Goal: Complete application form

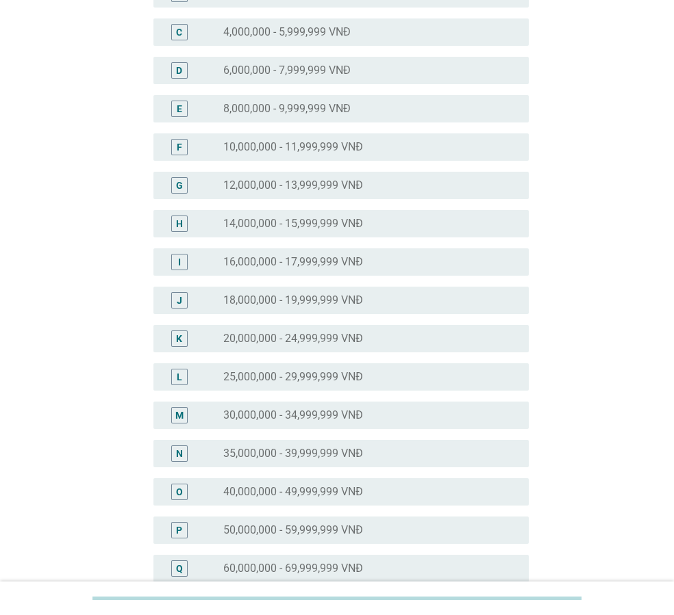
scroll to position [274, 0]
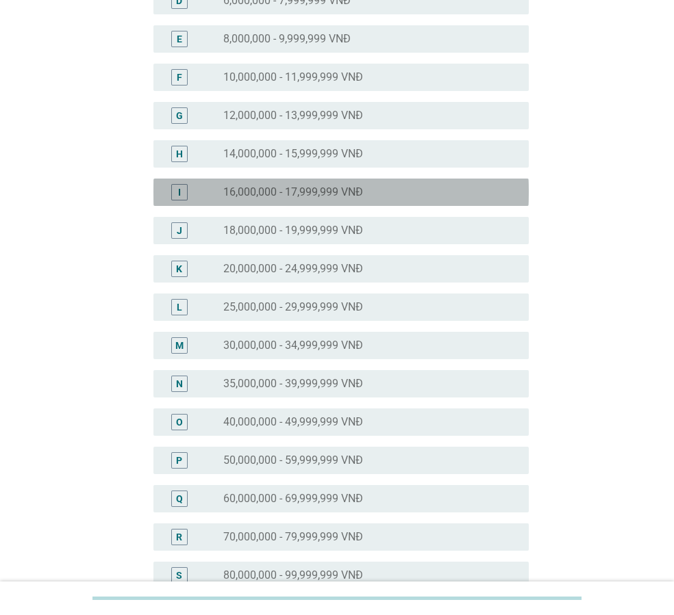
click at [271, 187] on label "16,000,000 - 17,999,999 VNĐ" at bounding box center [293, 193] width 140 height 14
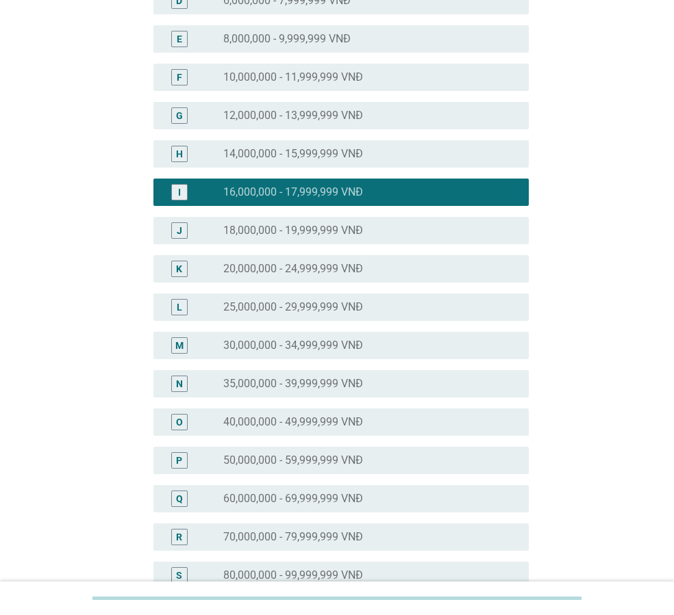
scroll to position [500, 0]
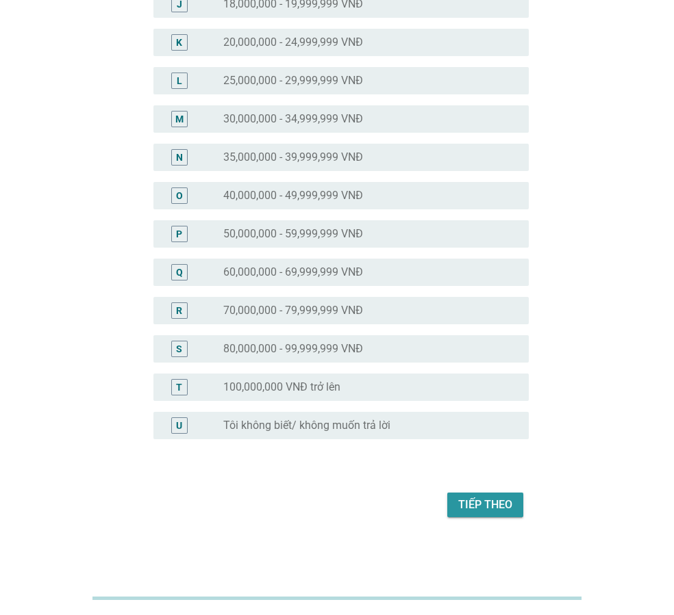
click at [465, 504] on div "Tiếp theo" at bounding box center [485, 505] width 54 height 16
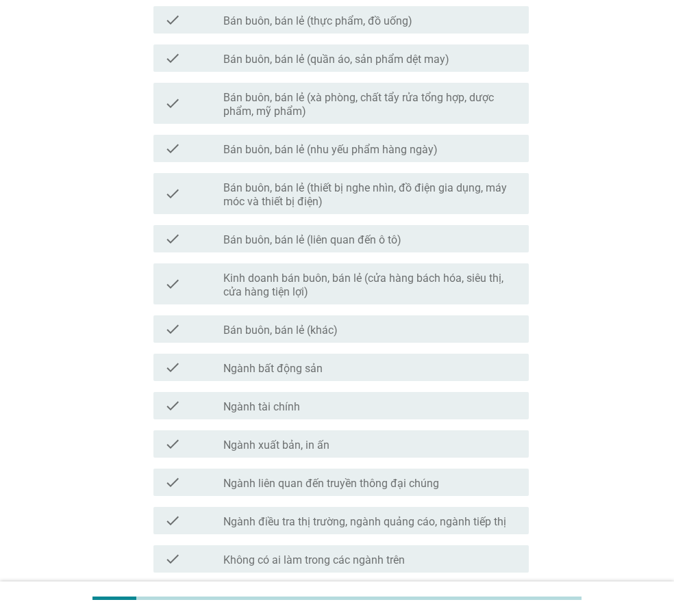
scroll to position [597, 0]
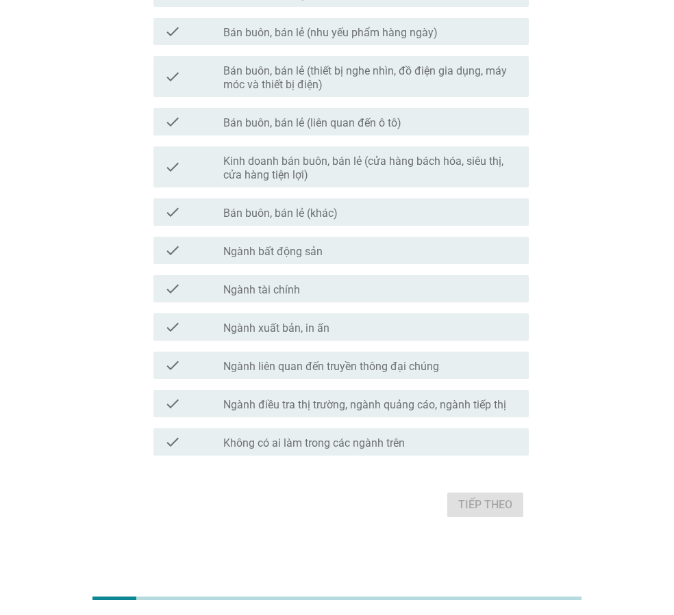
click at [391, 434] on div "check_box_outline_blank Không có ai làm trong các ngành trên" at bounding box center [370, 442] width 294 height 16
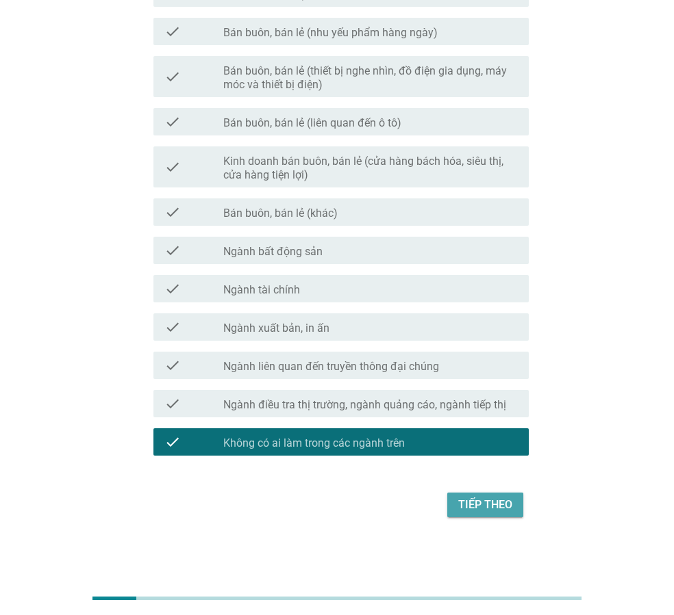
click at [496, 511] on div "Tiếp theo" at bounding box center [485, 505] width 54 height 16
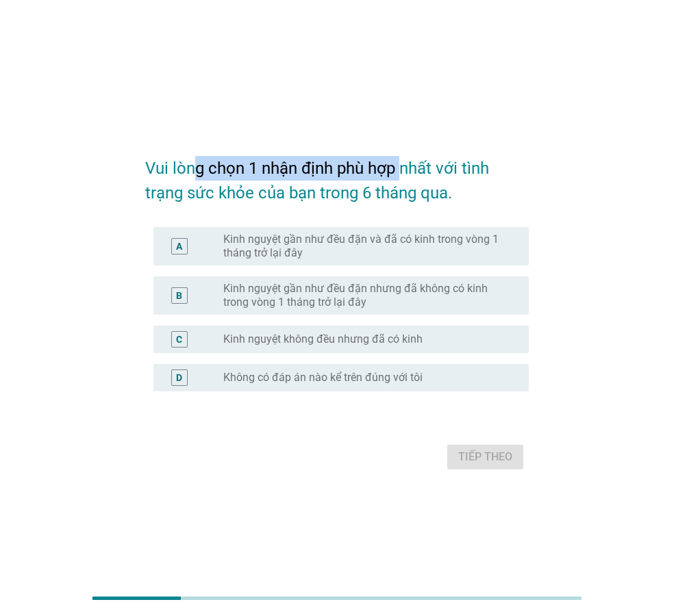
drag, startPoint x: 198, startPoint y: 164, endPoint x: 403, endPoint y: 160, distance: 204.7
click at [401, 161] on h2 "Vui lòng chọn 1 nhận định phù hợp nhất với tình trạng sức khỏe của bạn trong 6 …" at bounding box center [336, 173] width 383 height 63
click at [387, 130] on div "Vui lòng chọn 1 nhận định phù hợp nhất với tình trạng sức khỏe của bạn trong 6 …" at bounding box center [336, 308] width 641 height 386
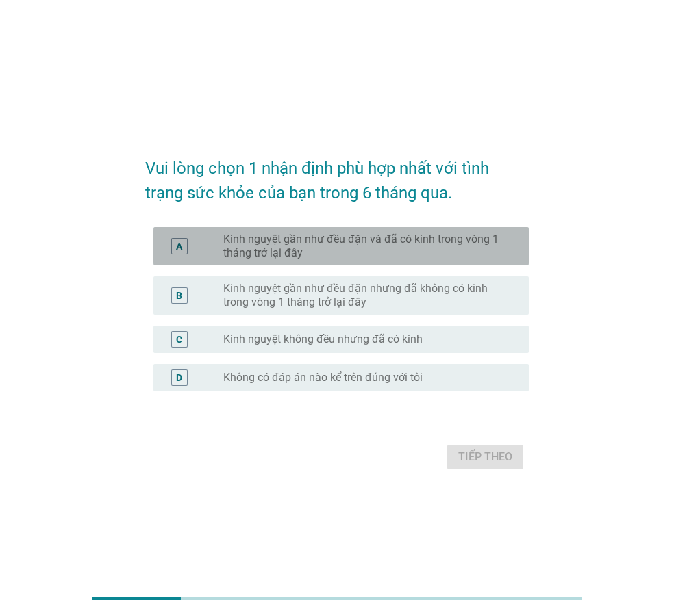
click at [407, 246] on label "Kinh nguyệt gần như đều đặn và đã có kinh trong vòng 1 tháng trở lại đây" at bounding box center [364, 246] width 283 height 27
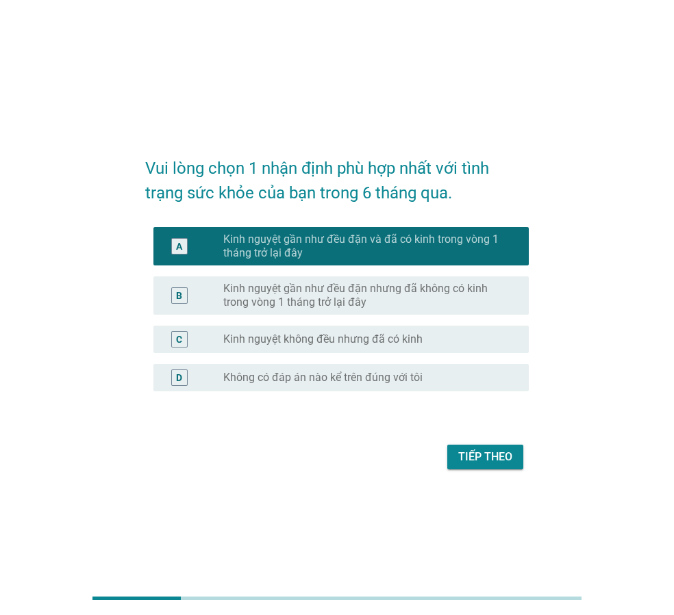
click at [488, 452] on div "Tiếp theo" at bounding box center [485, 457] width 54 height 16
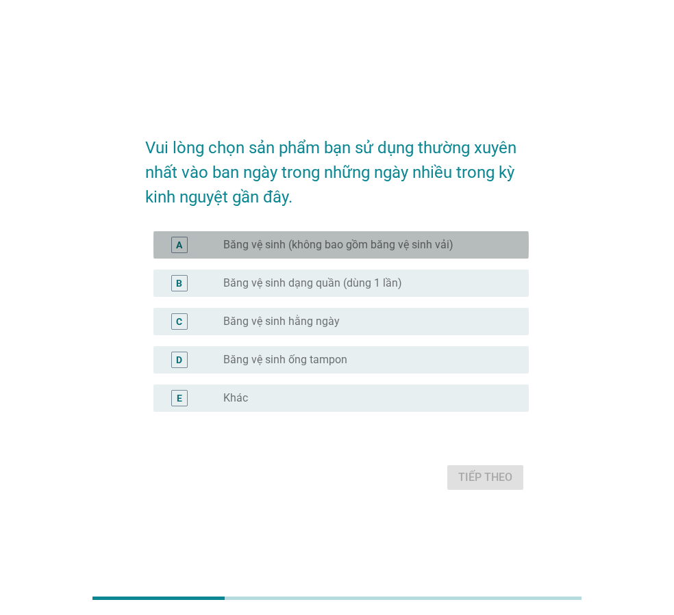
click at [435, 240] on label "Băng vệ sinh (không bao gồm băng vệ sinh vải)" at bounding box center [338, 245] width 230 height 14
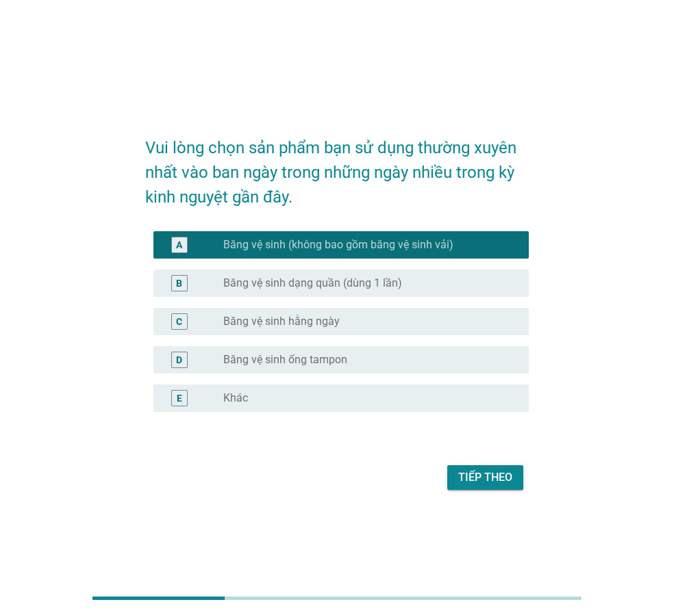
click at [476, 476] on div "Tiếp theo" at bounding box center [485, 478] width 54 height 16
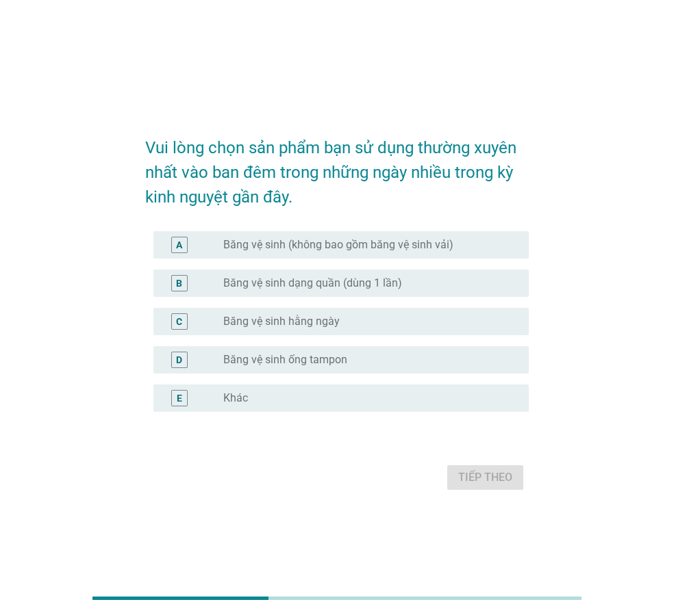
click at [369, 235] on div "A radio_button_unchecked Băng vệ sinh (không bao gồm băng vệ sinh vải)" at bounding box center [340, 244] width 375 height 27
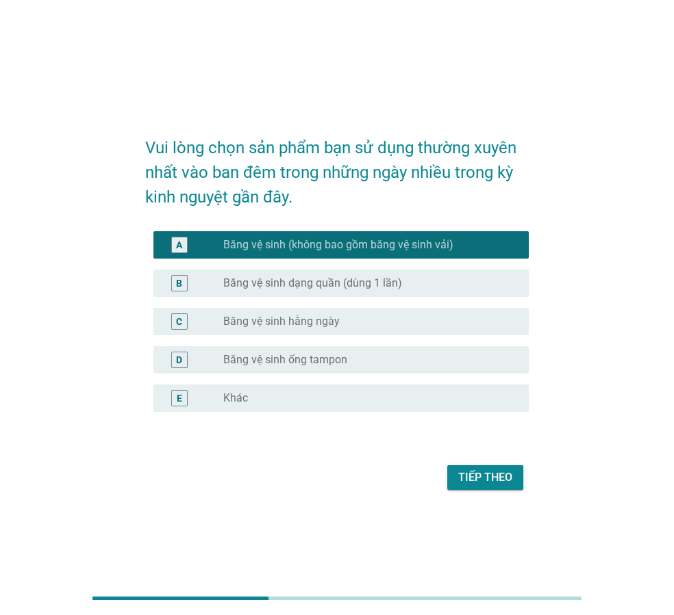
click at [486, 476] on div "Tiếp theo" at bounding box center [485, 478] width 54 height 16
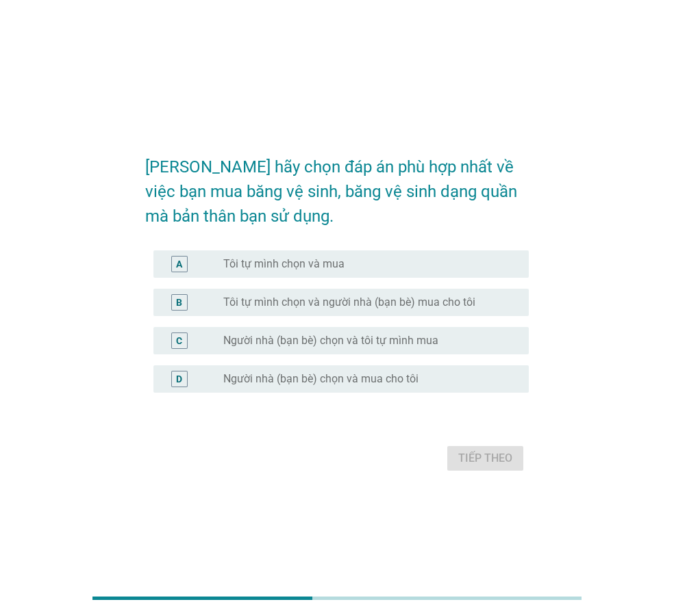
click at [330, 266] on label "Tôi tự mình chọn và mua" at bounding box center [283, 264] width 121 height 14
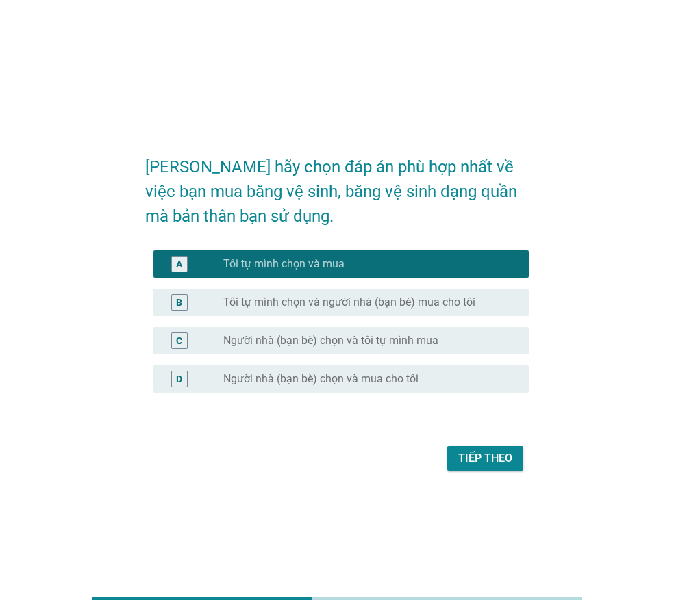
click at [479, 460] on div "Tiếp theo" at bounding box center [485, 458] width 54 height 16
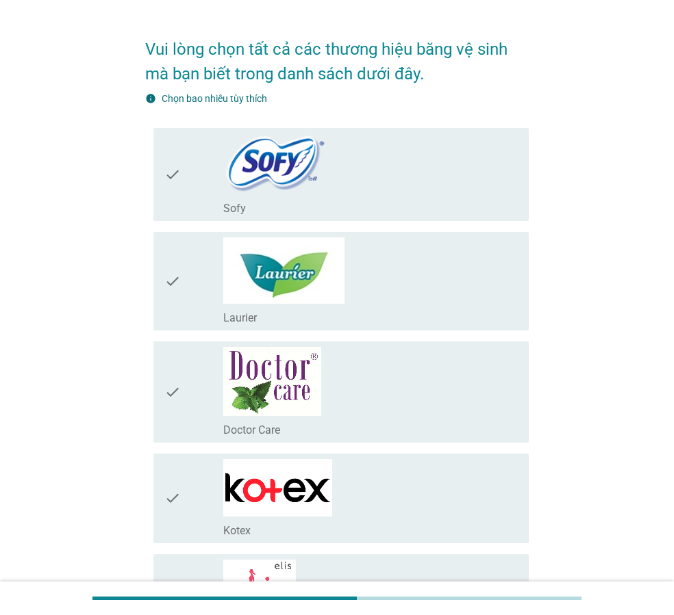
scroll to position [68, 0]
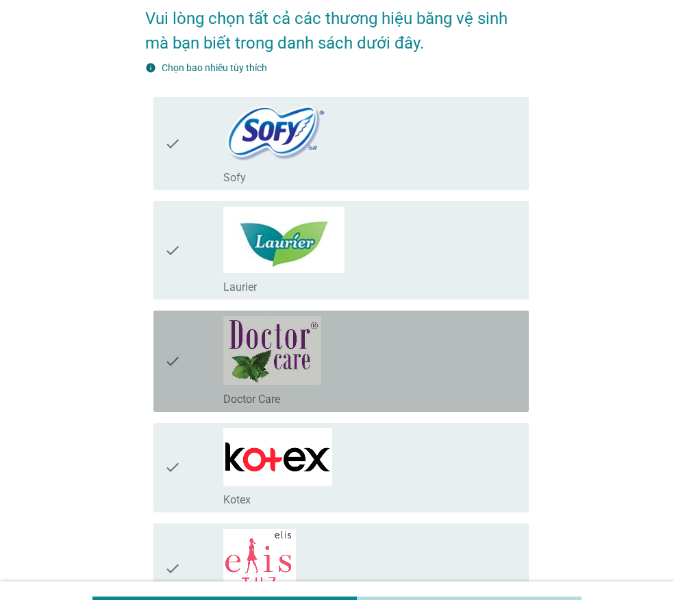
click at [363, 350] on div "check_box_outline_blank Doctor Care" at bounding box center [370, 361] width 294 height 90
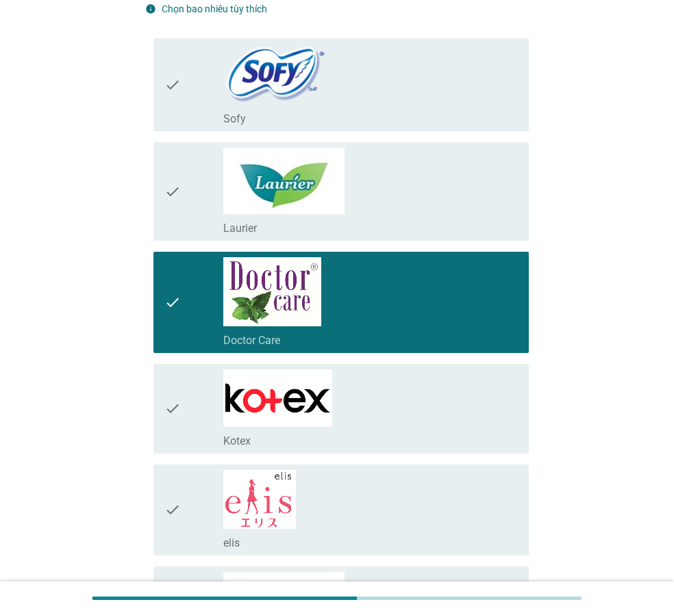
scroll to position [274, 0]
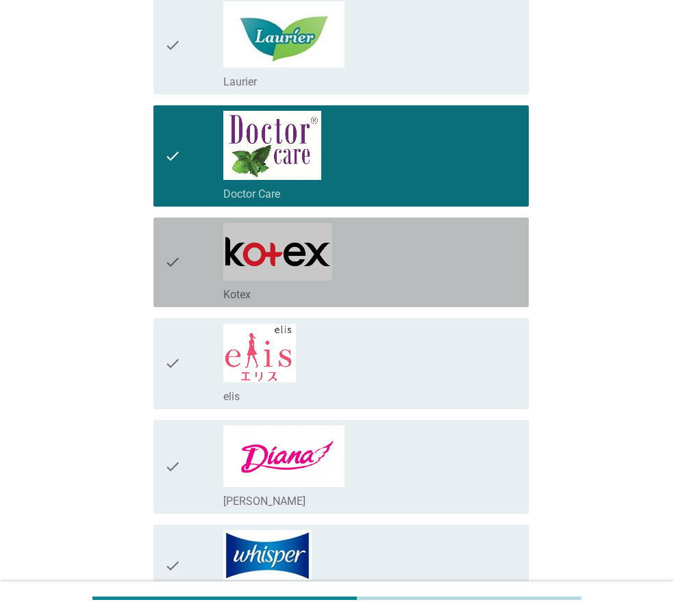
click at [389, 262] on div "check_box_outline_blank Kotex" at bounding box center [370, 262] width 294 height 79
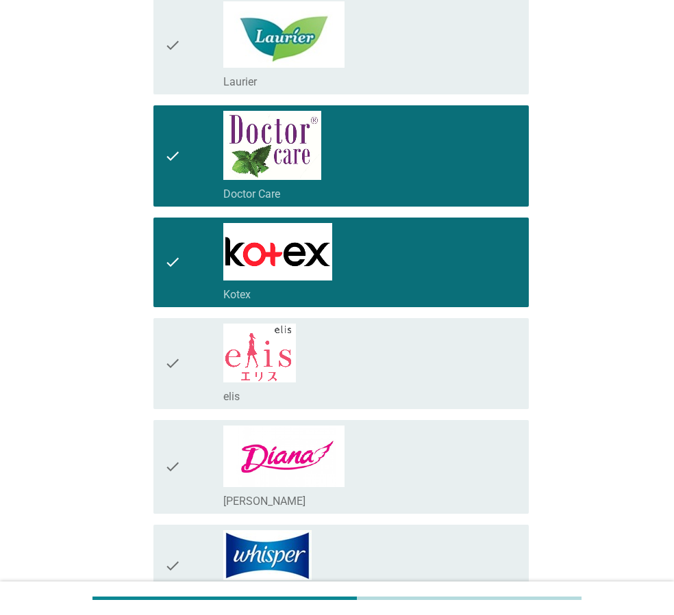
click at [375, 468] on div "check_box_outline_blank [PERSON_NAME]" at bounding box center [370, 467] width 294 height 83
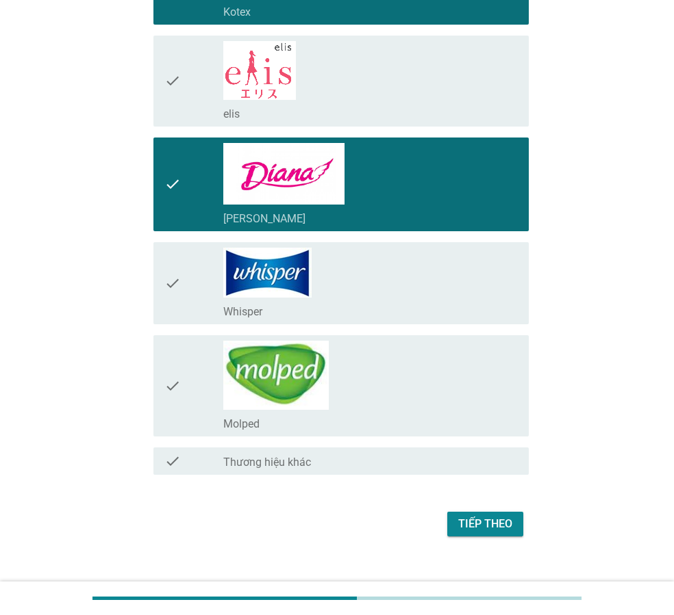
scroll to position [576, 0]
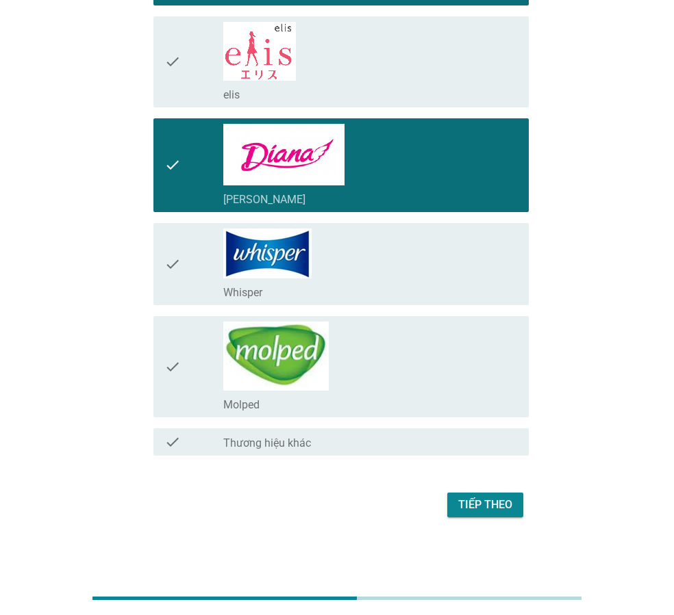
click at [485, 502] on div "Tiếp theo" at bounding box center [485, 505] width 54 height 16
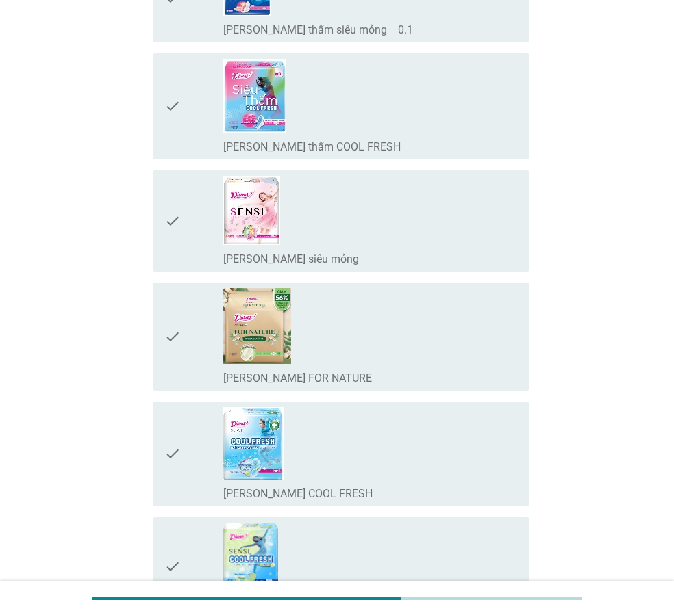
scroll to position [616, 0]
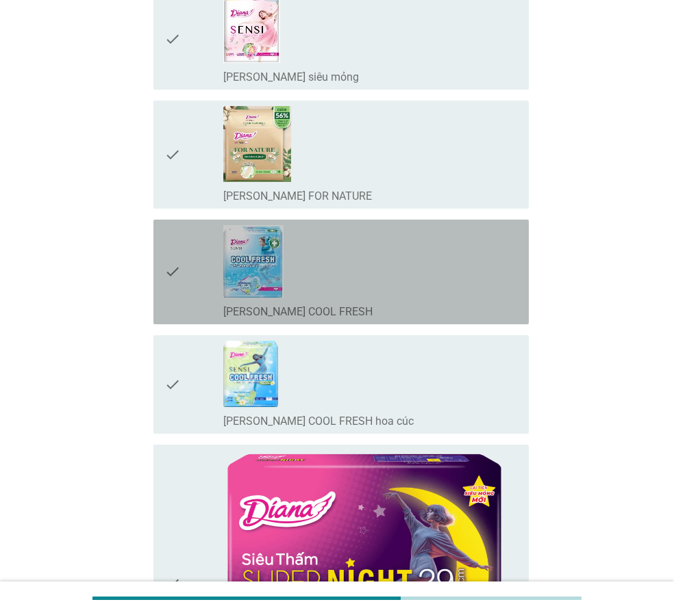
click at [368, 285] on div "check_box_outline_blank [PERSON_NAME] SENSI COOL FRESH" at bounding box center [370, 272] width 294 height 94
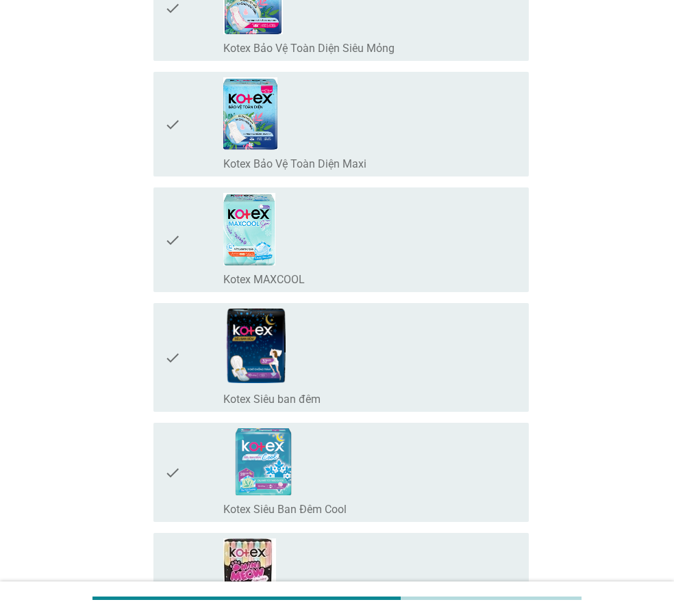
scroll to position [3012, 0]
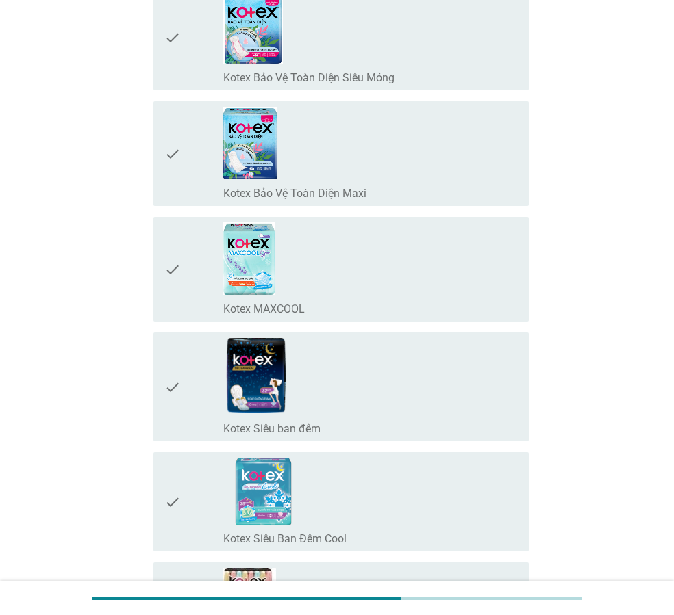
click at [364, 274] on div "check_box_outline_blank Kotex MAXCOOL" at bounding box center [370, 269] width 294 height 94
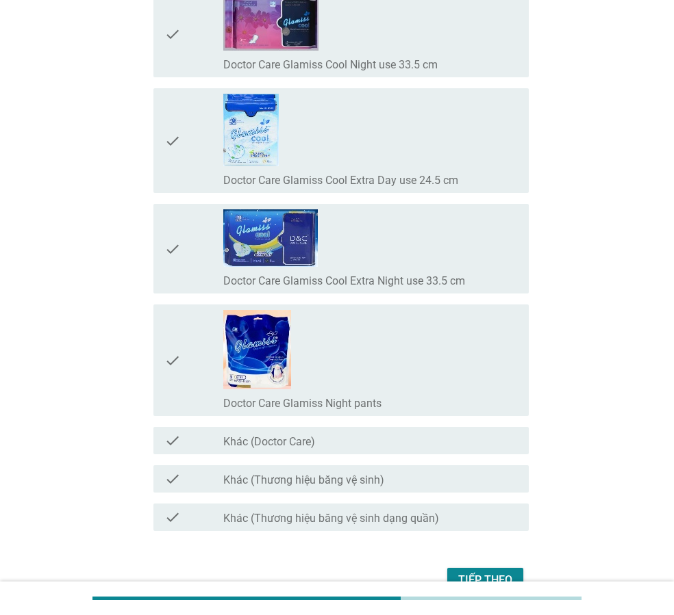
scroll to position [12509, 0]
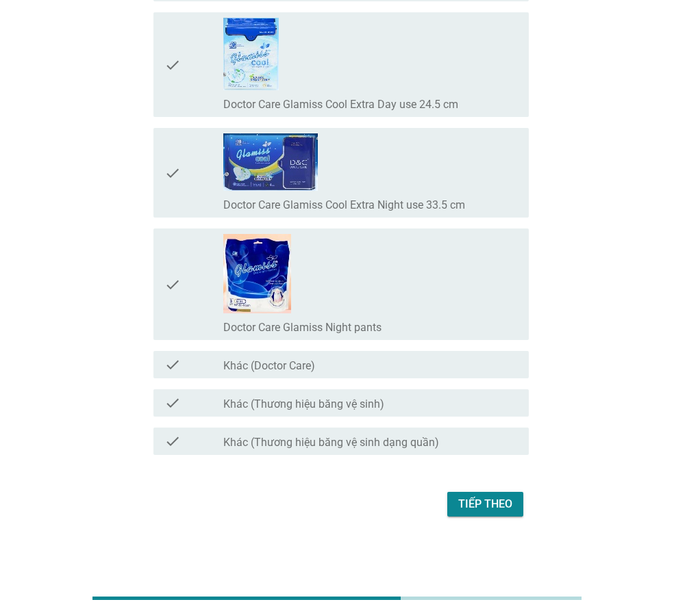
click at [496, 496] on div "Tiếp theo" at bounding box center [485, 504] width 54 height 16
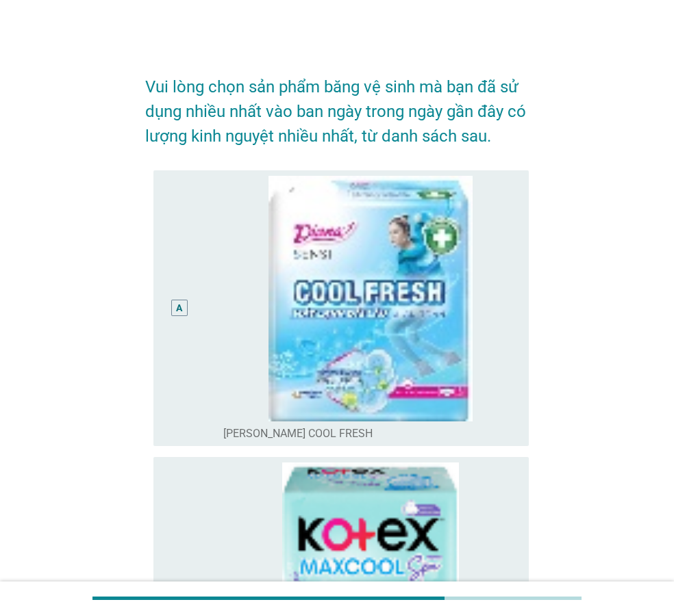
click at [194, 307] on div "A" at bounding box center [193, 309] width 59 height 266
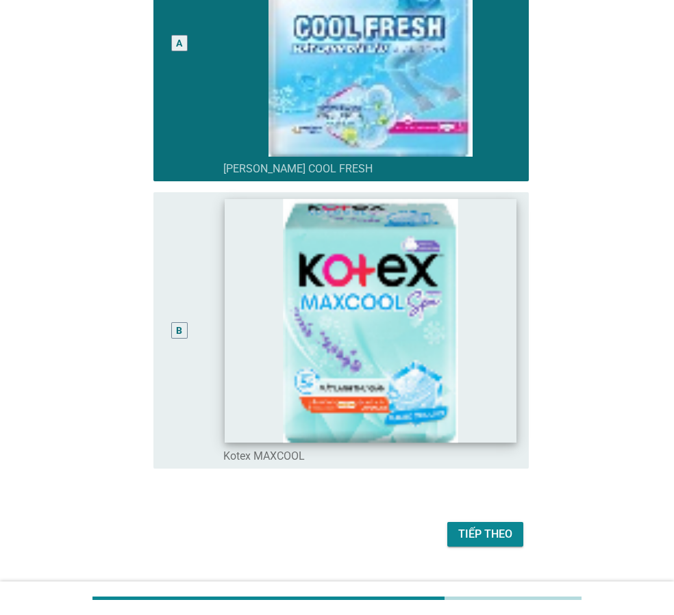
scroll to position [274, 0]
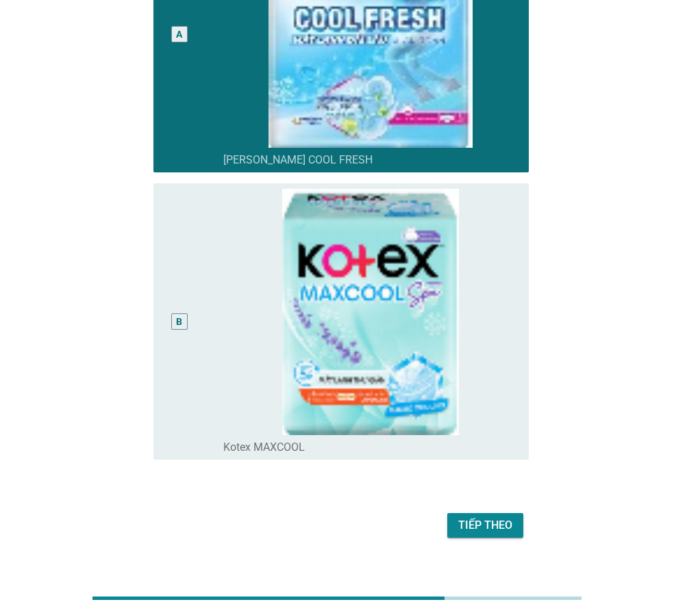
click at [487, 519] on div "Tiếp theo" at bounding box center [485, 526] width 54 height 16
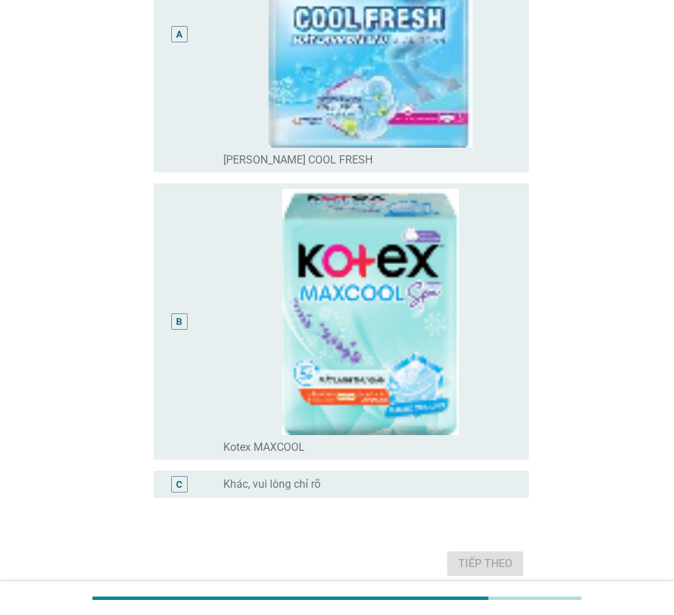
scroll to position [0, 0]
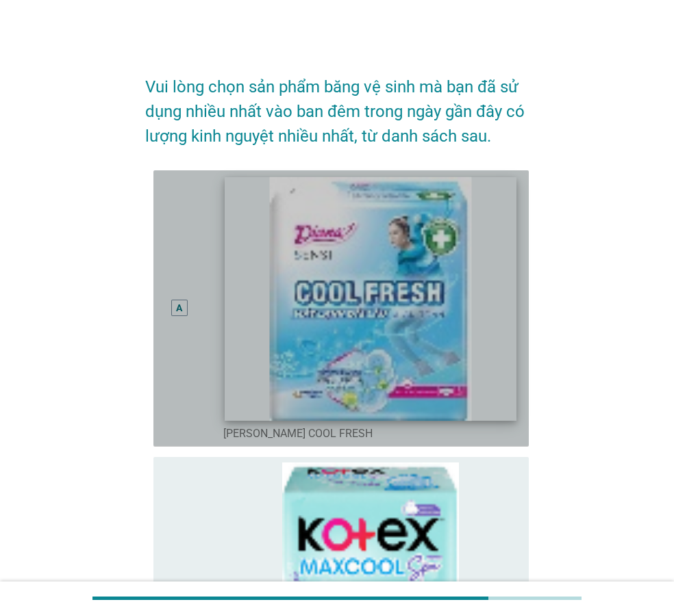
click at [433, 382] on img at bounding box center [371, 299] width 292 height 244
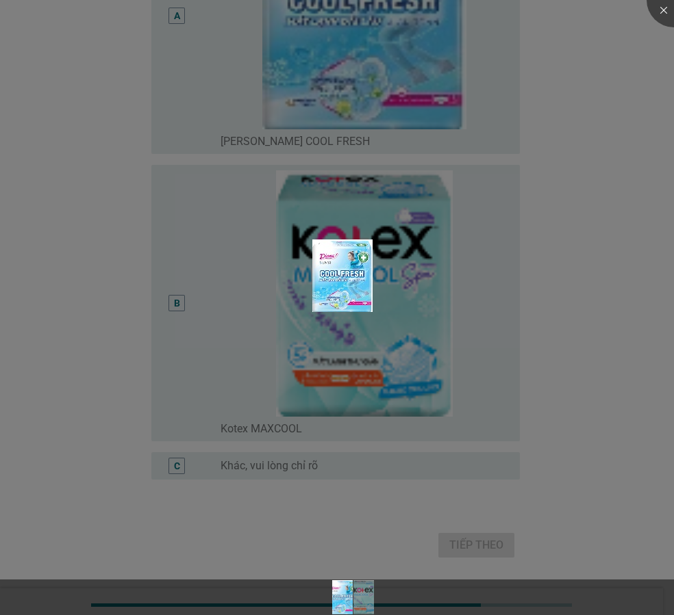
scroll to position [299, 0]
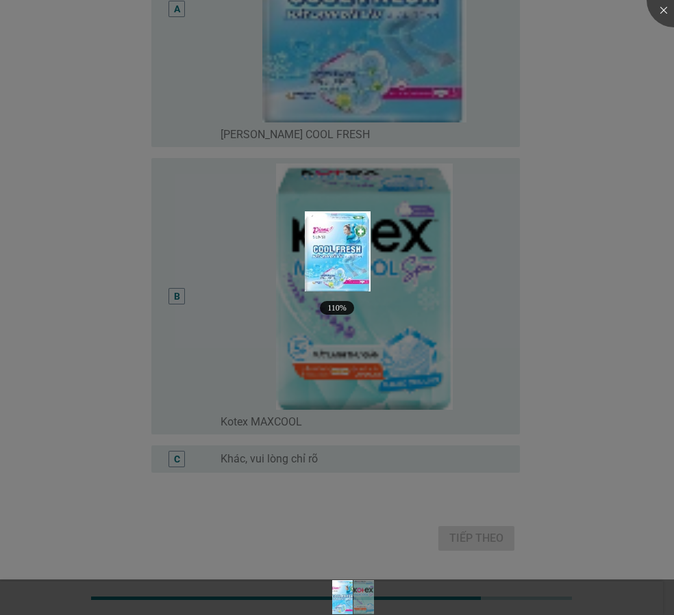
click at [572, 461] on div at bounding box center [337, 307] width 674 height 615
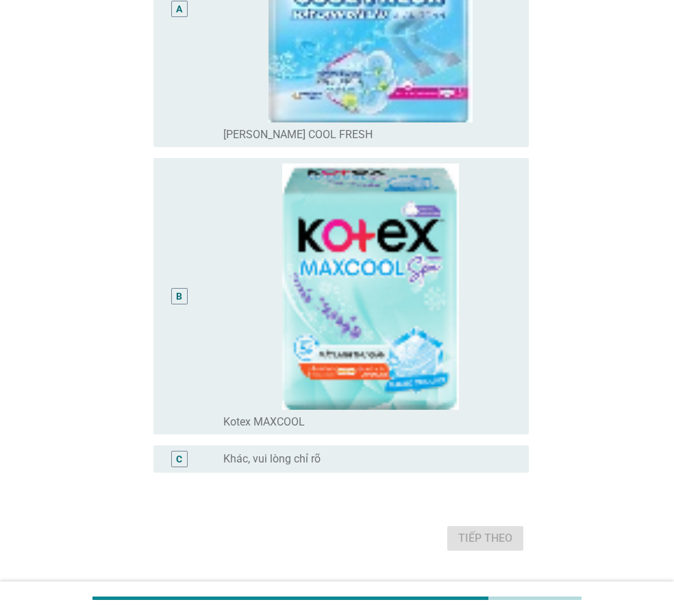
click at [496, 534] on div "Tiếp theo" at bounding box center [336, 538] width 383 height 33
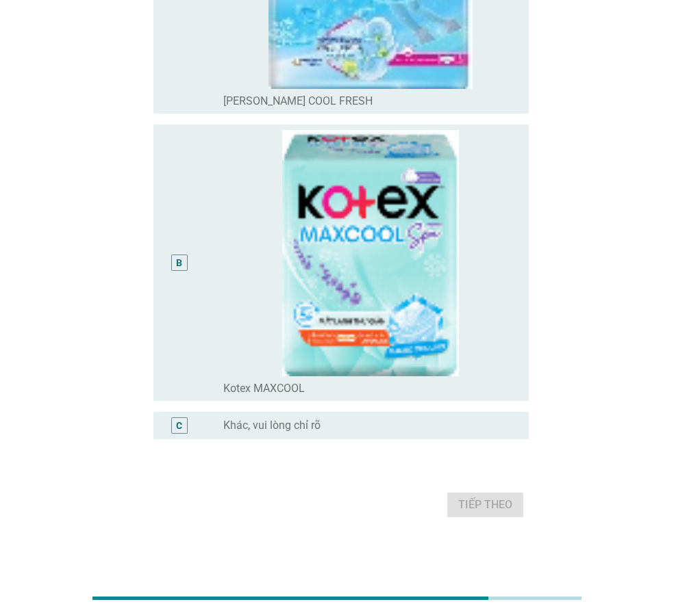
scroll to position [264, 0]
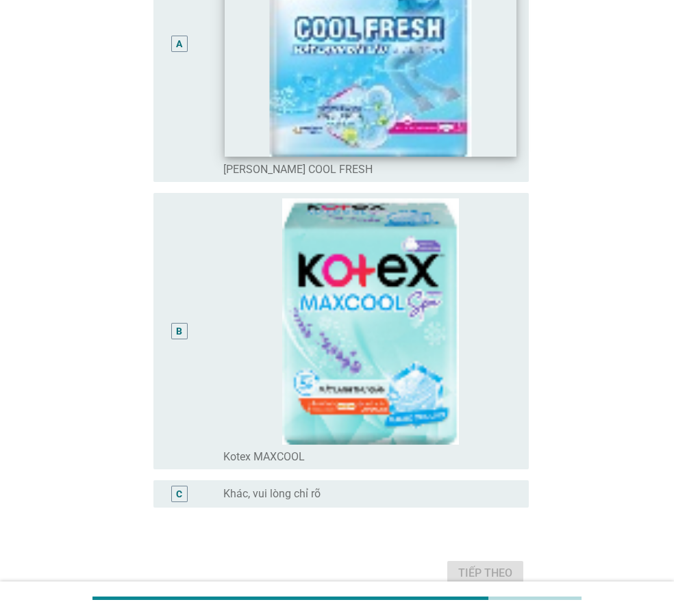
click at [410, 126] on img at bounding box center [371, 34] width 292 height 244
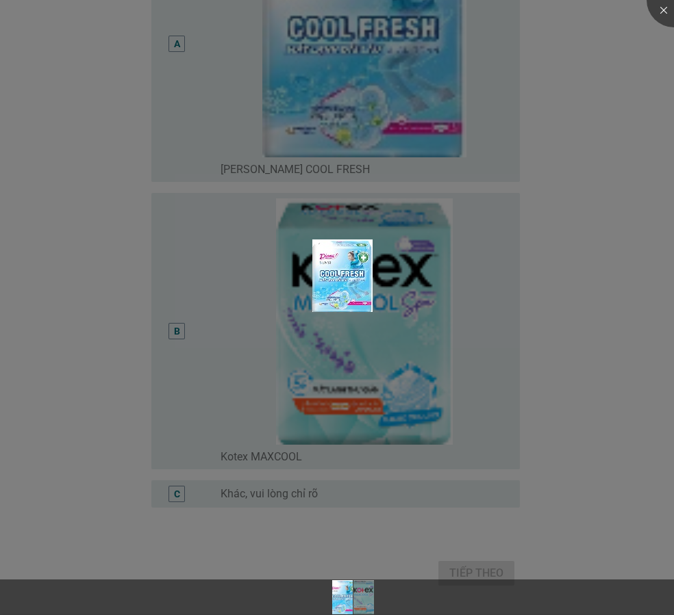
click at [549, 151] on div at bounding box center [337, 307] width 674 height 615
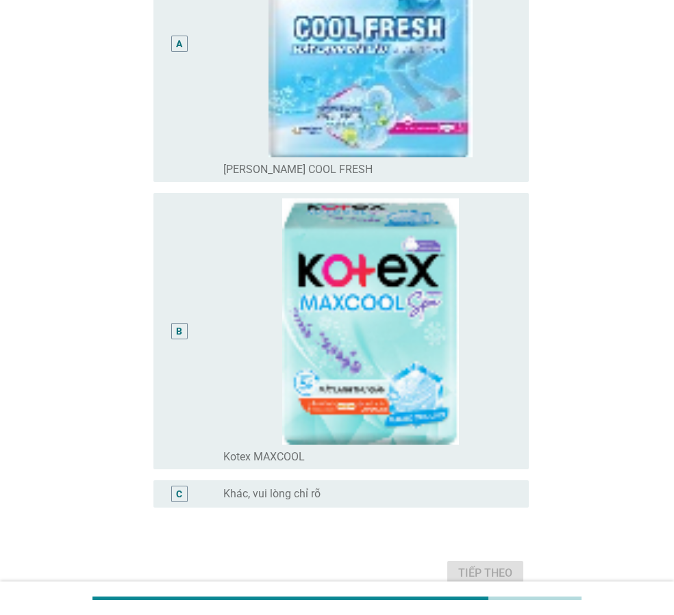
click at [487, 140] on img at bounding box center [370, 35] width 294 height 246
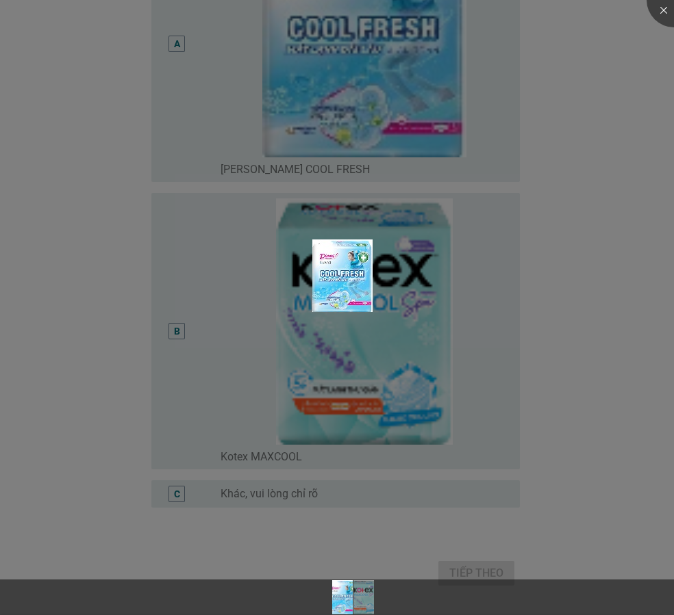
click at [561, 166] on div at bounding box center [337, 307] width 674 height 615
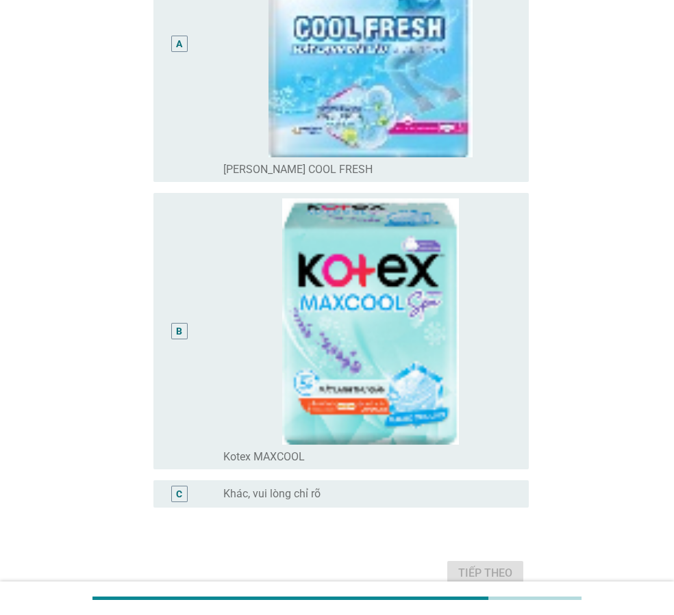
click at [173, 47] on div "A" at bounding box center [179, 44] width 16 height 16
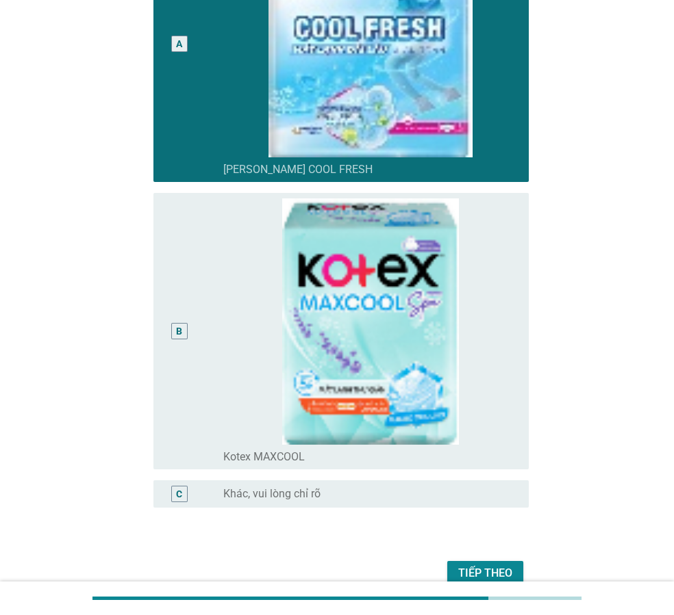
click at [496, 577] on div "Tiếp theo" at bounding box center [485, 573] width 54 height 16
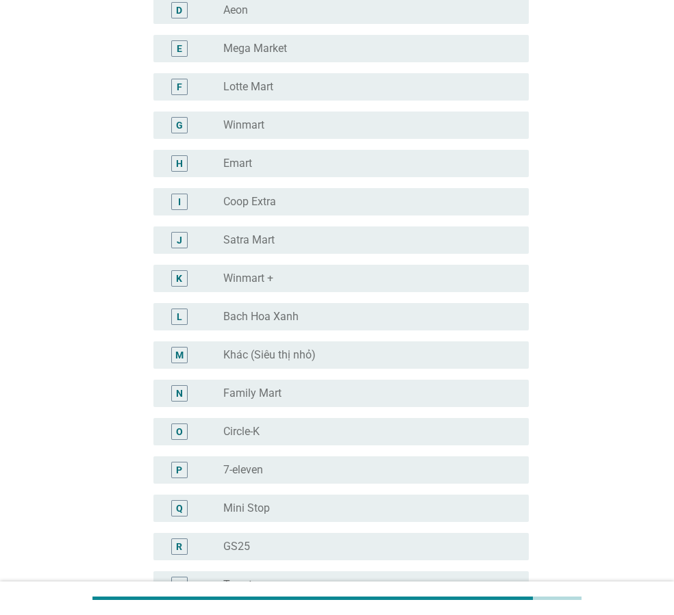
scroll to position [0, 0]
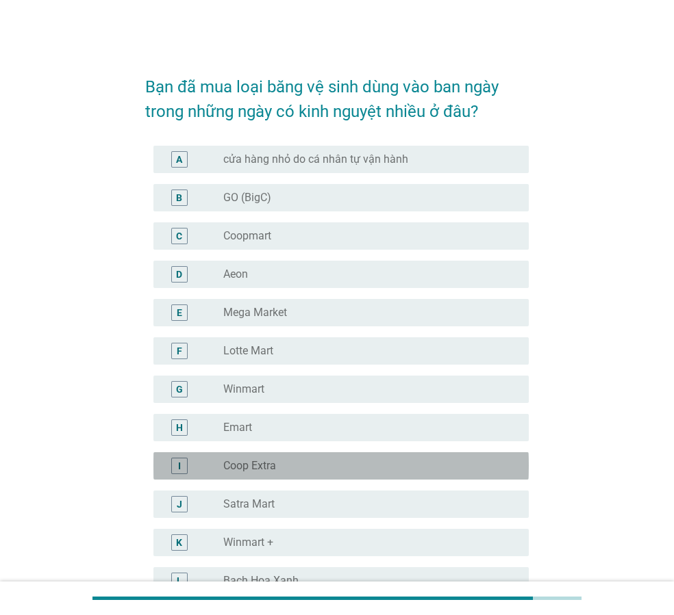
click at [279, 459] on div "radio_button_unchecked Coop Extra" at bounding box center [364, 466] width 283 height 14
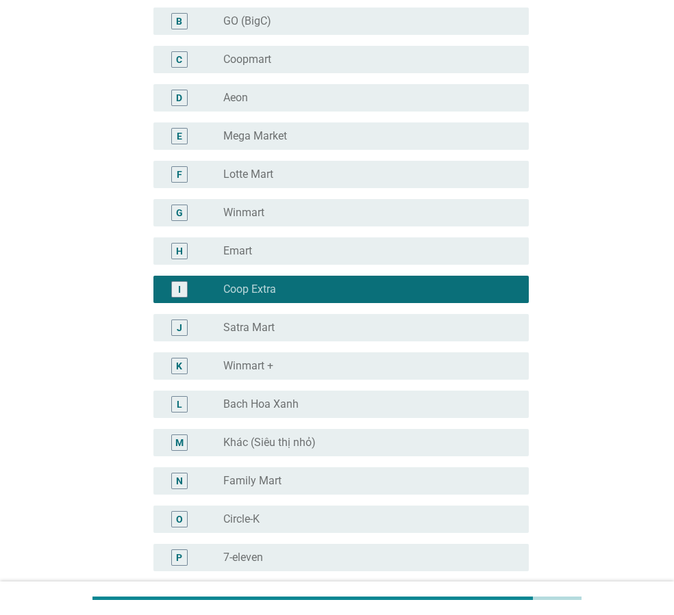
scroll to position [205, 0]
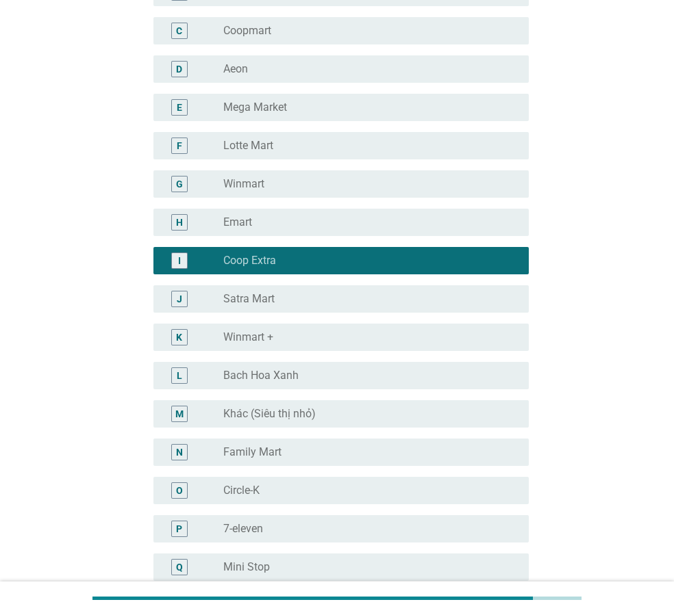
click at [301, 379] on div "radio_button_unchecked Bach Hoa Xanh" at bounding box center [364, 376] width 283 height 14
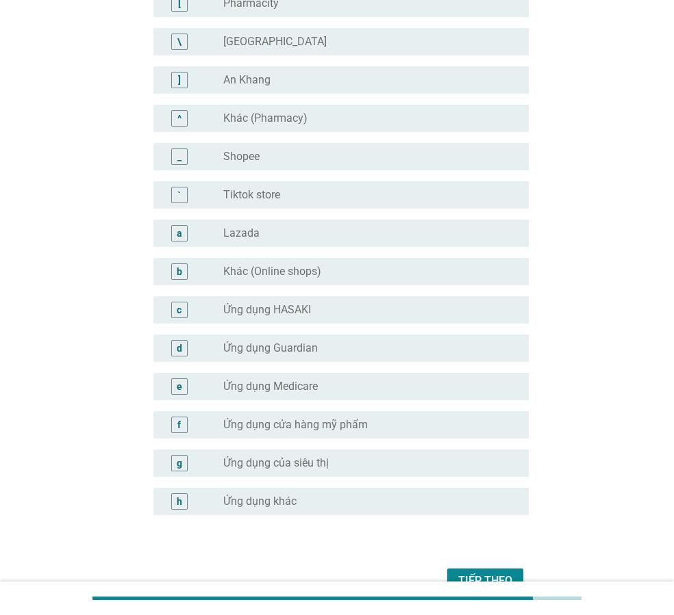
scroll to position [1229, 0]
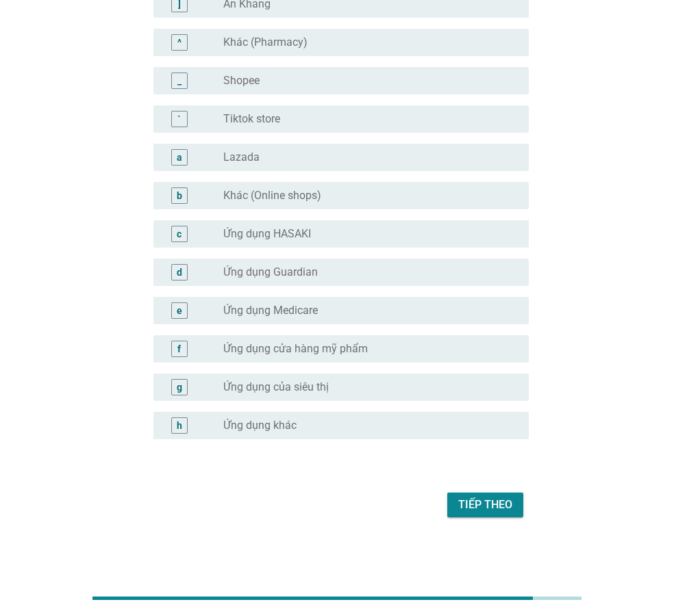
click at [486, 497] on div "Tiếp theo" at bounding box center [485, 505] width 54 height 16
